Goal: Obtain resource: Download file/media

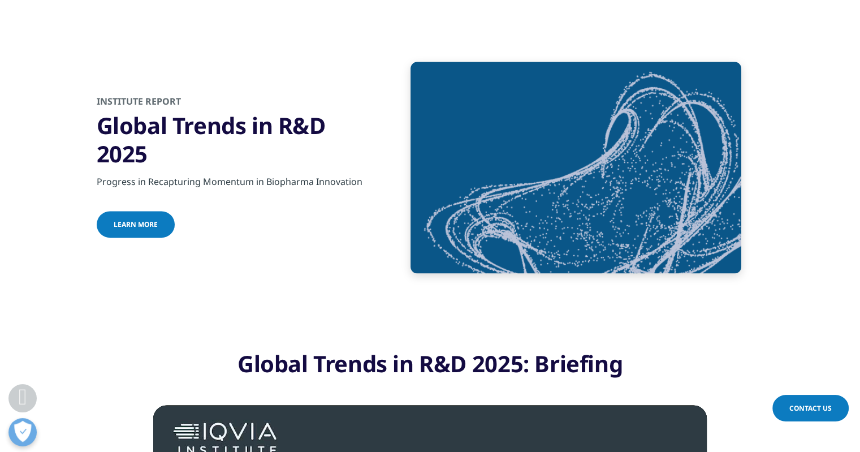
scroll to position [1549, 0]
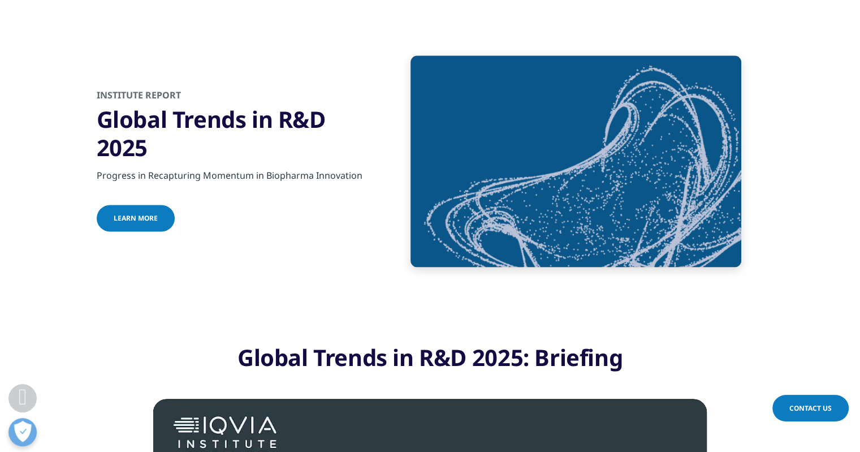
click at [156, 220] on link "Learn more" at bounding box center [136, 218] width 78 height 27
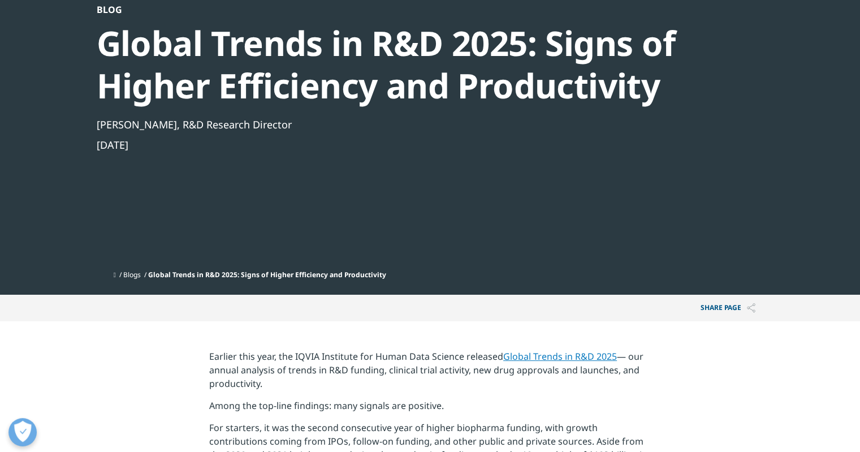
scroll to position [123, 0]
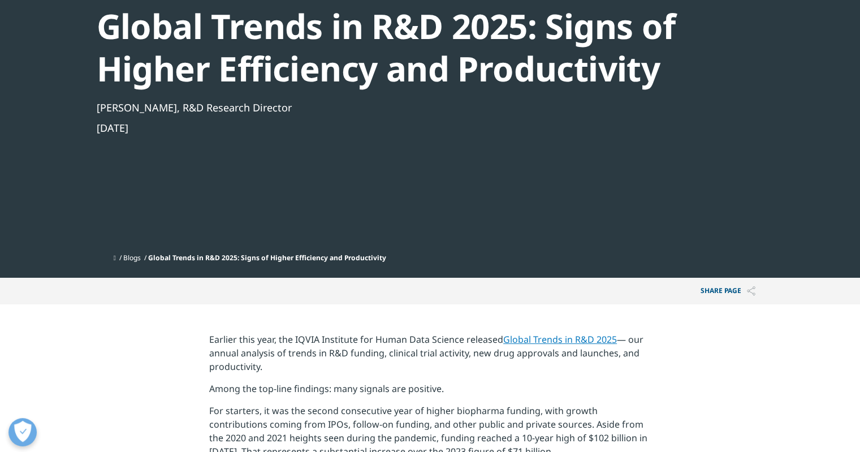
click at [592, 336] on link "Global Trends in R&D 2025" at bounding box center [560, 339] width 114 height 12
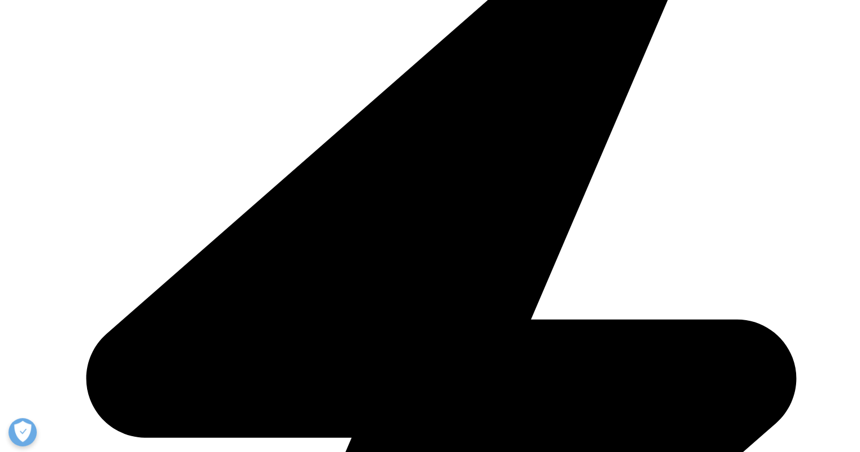
scroll to position [441, 0]
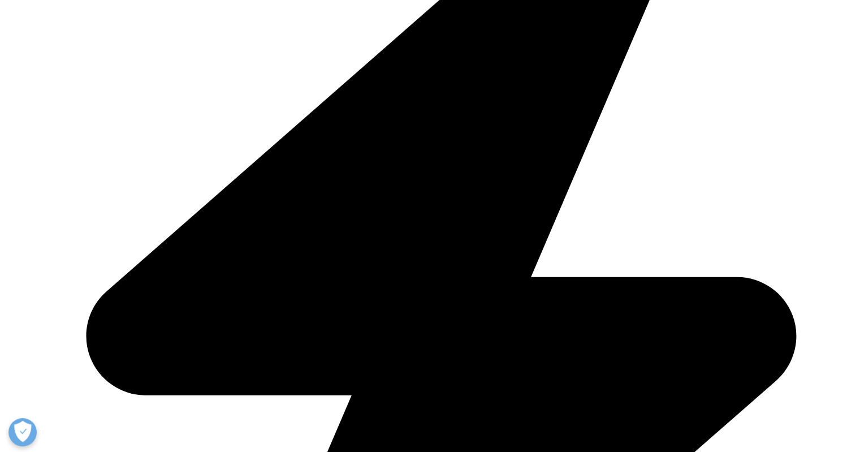
type input "Yukitoshi"
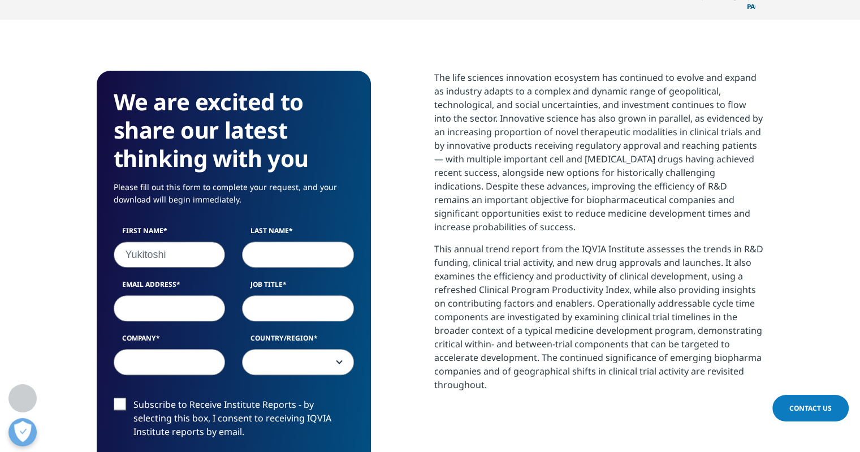
type input "Nishikawa"
type input "yuk.nishikawa@ono-pharma.com"
type input "Ono Pharmaceutical"
select select "[GEOGRAPHIC_DATA]"
click at [283, 295] on input "Job Title" at bounding box center [298, 308] width 112 height 26
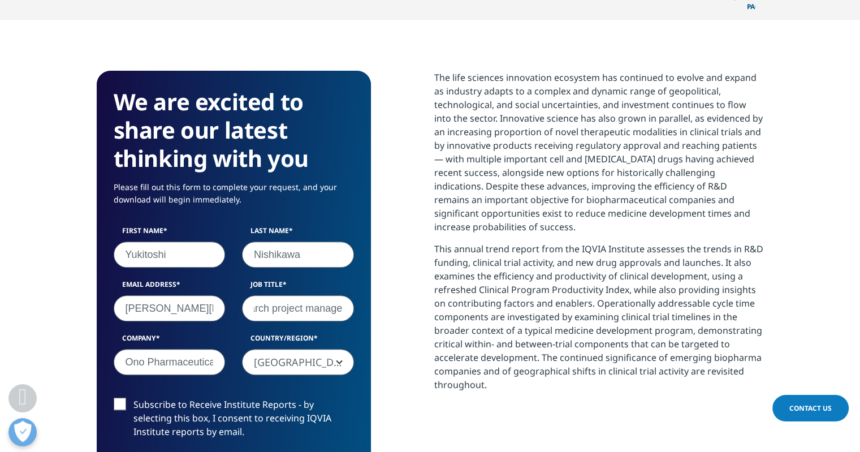
scroll to position [0, 27]
type input "research project manager"
click at [119, 397] on label "Subscribe to Receive Institute Reports - by selecting this box, I consent to re…" at bounding box center [234, 420] width 240 height 47
click at [133, 397] on input "Subscribe to Receive Institute Reports - by selecting this box, I consent to re…" at bounding box center [133, 397] width 0 height 0
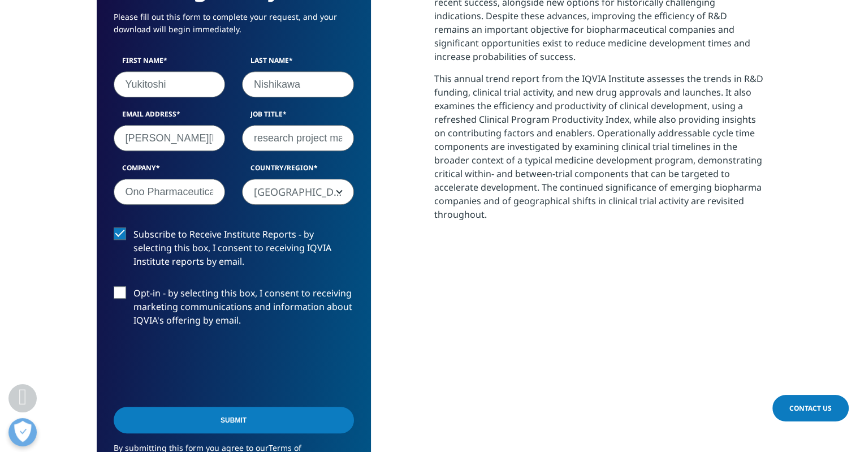
scroll to position [634, 0]
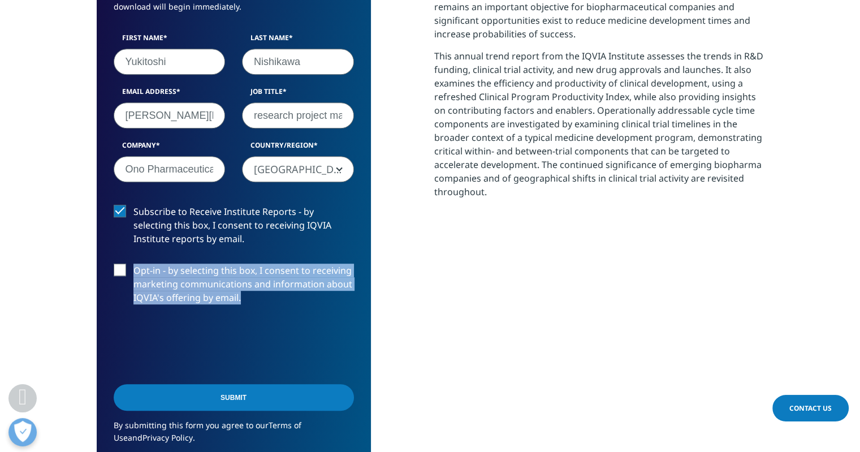
drag, startPoint x: 248, startPoint y: 276, endPoint x: 133, endPoint y: 251, distance: 117.0
click at [133, 263] on label "Opt-in - by selecting this box, I consent to receiving marketing communications…" at bounding box center [234, 286] width 240 height 47
click at [127, 263] on label "Opt-in - by selecting this box, I consent to receiving marketing communications…" at bounding box center [234, 286] width 240 height 47
click at [133, 263] on input "Opt-in - by selecting this box, I consent to receiving marketing communications…" at bounding box center [133, 263] width 0 height 0
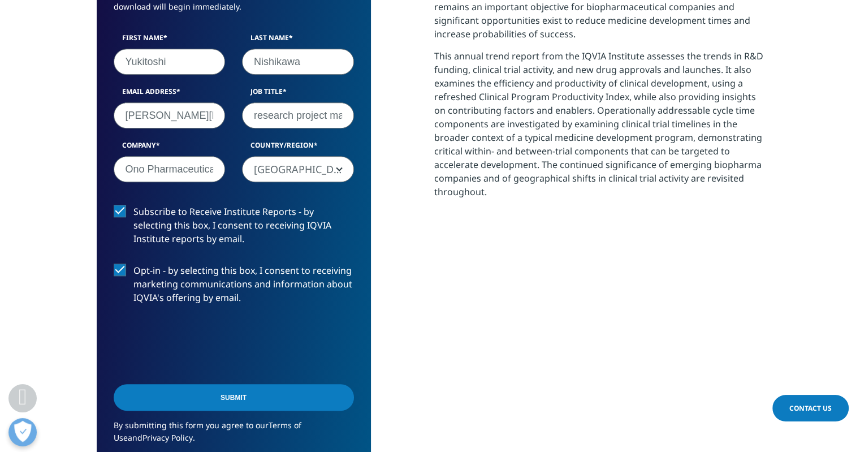
click at [228, 384] on input "Submit" at bounding box center [234, 397] width 240 height 27
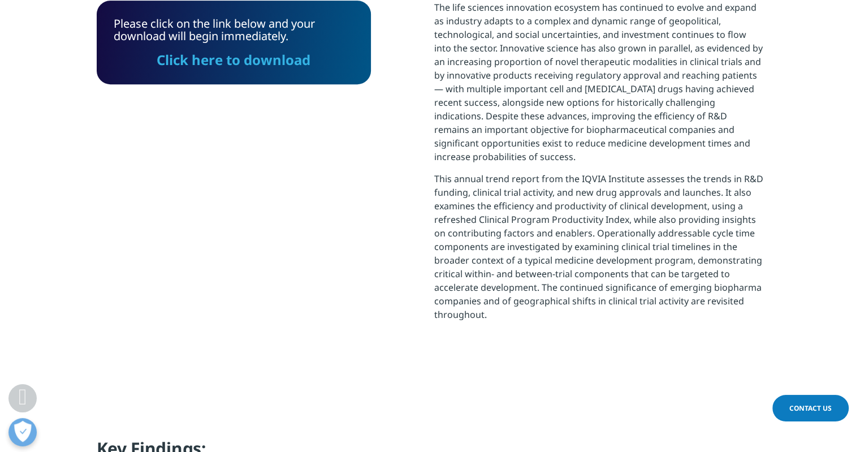
scroll to position [6, 6]
click at [258, 50] on link "Click here to download" at bounding box center [234, 59] width 154 height 19
